Goal: Find specific fact

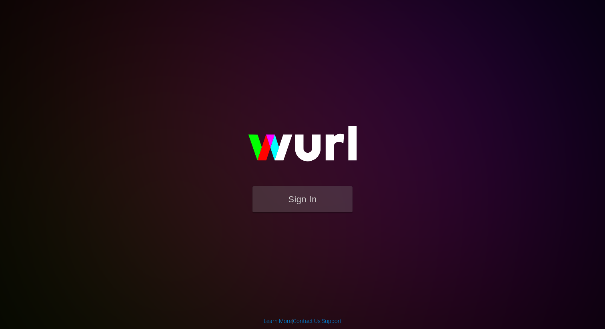
click at [265, 208] on button "Sign In" at bounding box center [302, 199] width 100 height 26
click at [284, 190] on button "Sign In" at bounding box center [302, 199] width 100 height 26
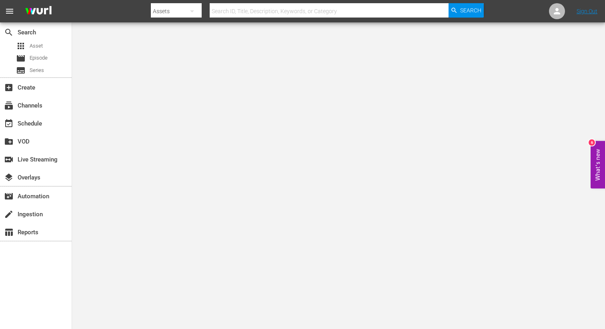
click at [247, 7] on input "text" at bounding box center [329, 11] width 239 height 19
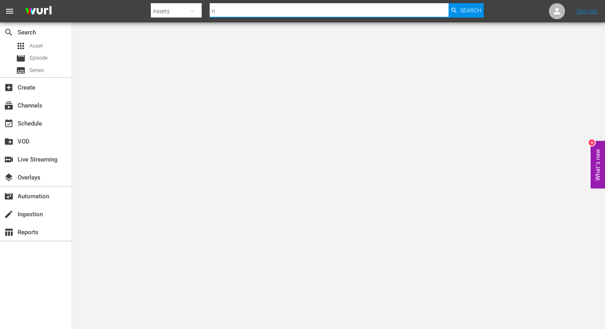
type input "r"
type input "irish blood"
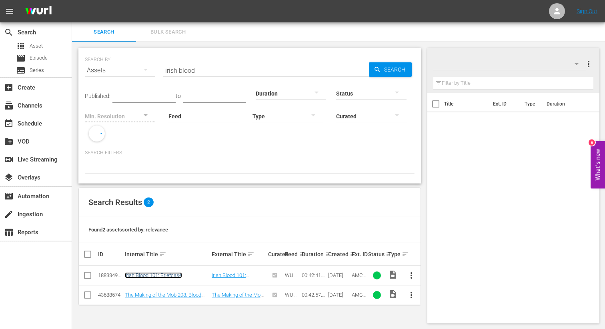
click at [147, 276] on link "Irish Blood 101: Briefcase" at bounding box center [153, 275] width 57 height 6
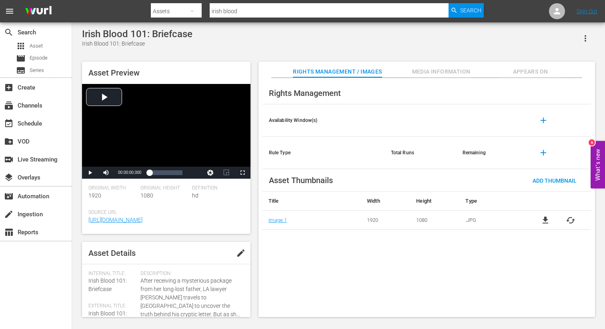
click at [430, 67] on span "Media Information" at bounding box center [441, 72] width 60 height 10
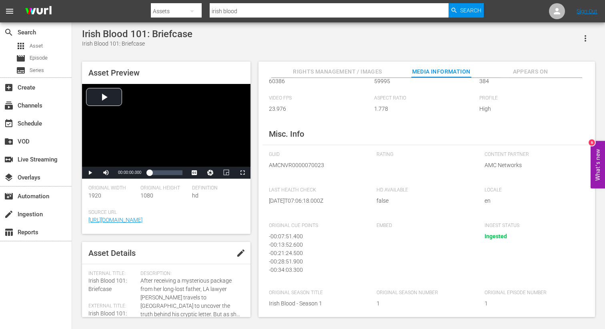
scroll to position [74, 0]
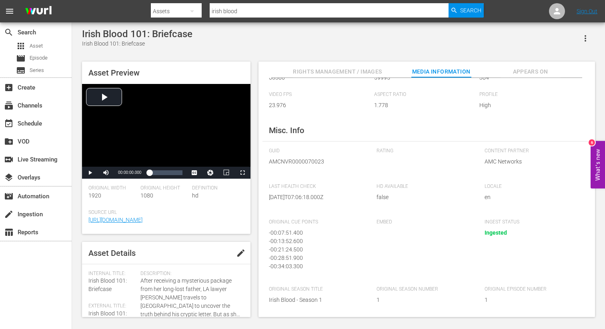
click at [382, 153] on span "Rating" at bounding box center [424, 151] width 96 height 6
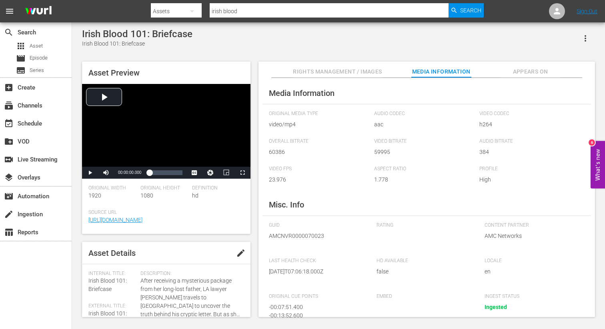
click at [290, 237] on span "AMCNVR0000070023" at bounding box center [317, 236] width 96 height 8
copy span "AMCNVR0000070023"
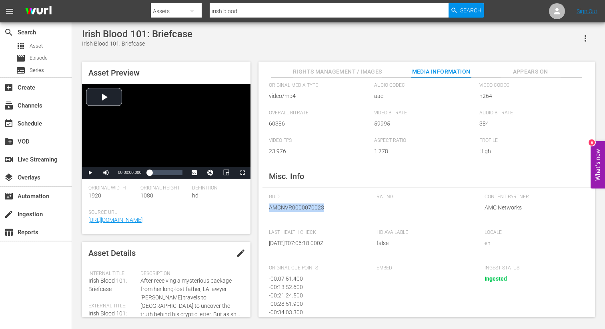
scroll to position [30, 0]
